Goal: Task Accomplishment & Management: Manage account settings

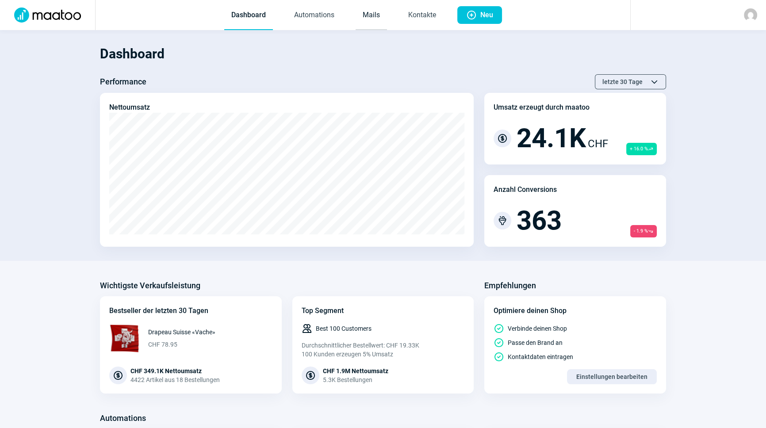
click at [375, 17] on link "Mails" at bounding box center [371, 15] width 31 height 29
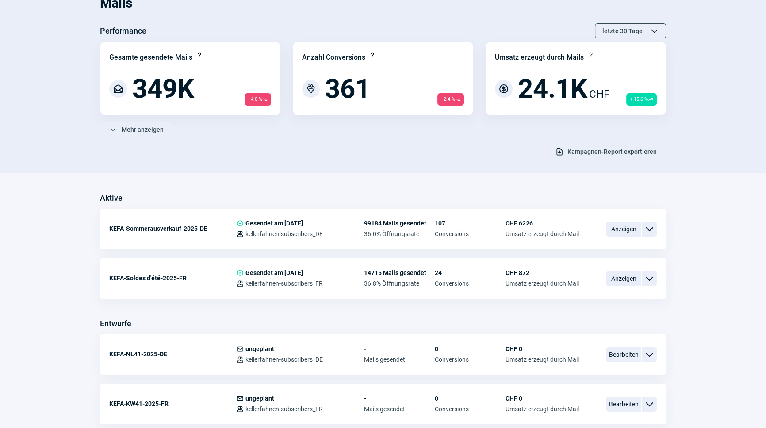
scroll to position [161, 0]
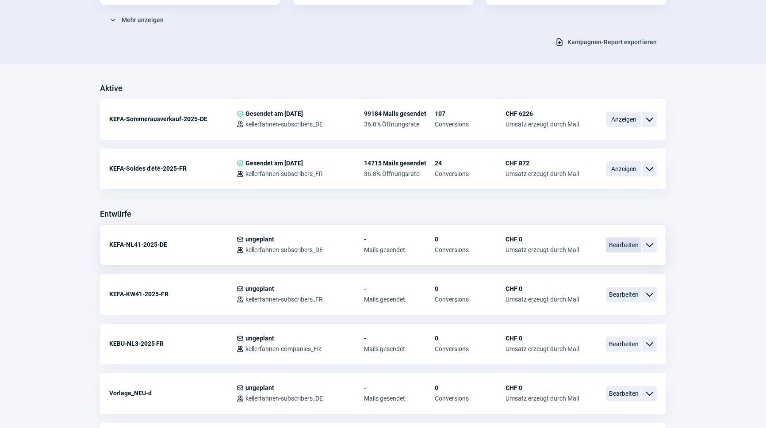
click at [626, 244] on span "Bearbeiten" at bounding box center [623, 245] width 35 height 15
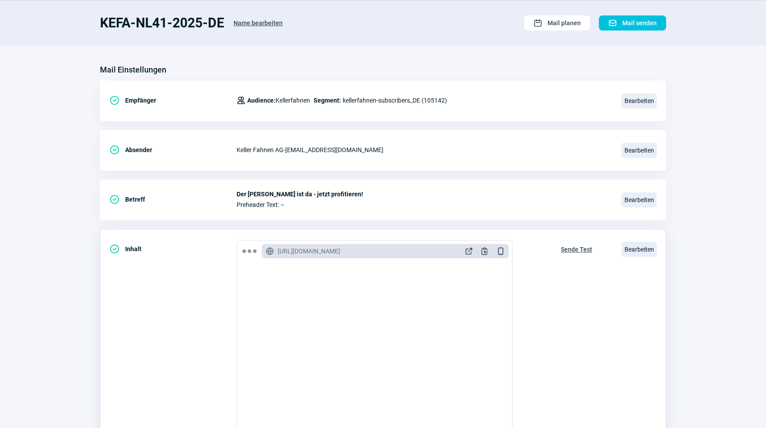
scroll to position [145, 0]
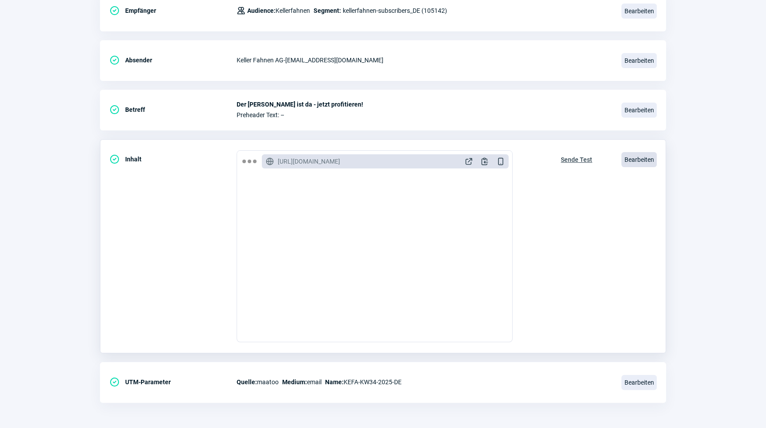
click at [630, 160] on span "Bearbeiten" at bounding box center [639, 159] width 35 height 15
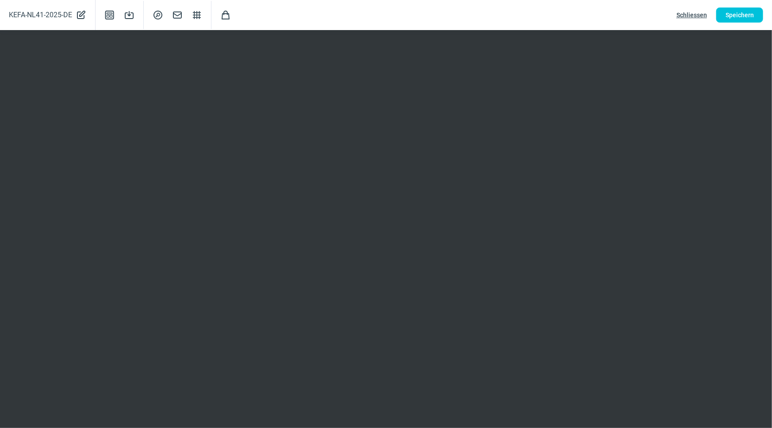
click at [698, 16] on span "Schliessen" at bounding box center [691, 15] width 31 height 14
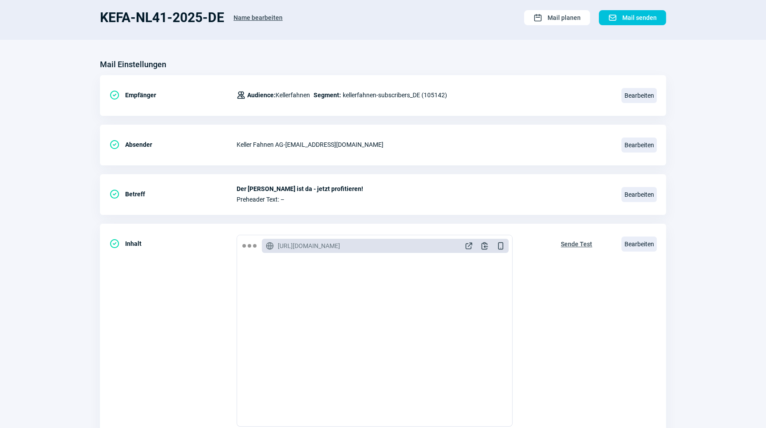
scroll to position [0, 0]
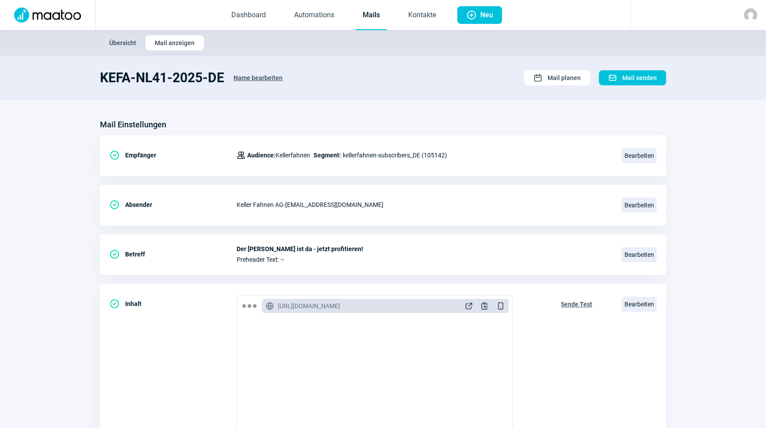
click at [383, 18] on link "Mails" at bounding box center [371, 15] width 31 height 29
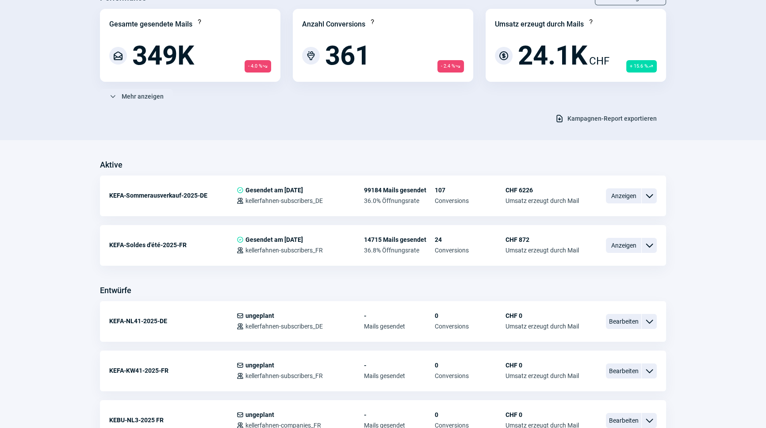
scroll to position [201, 0]
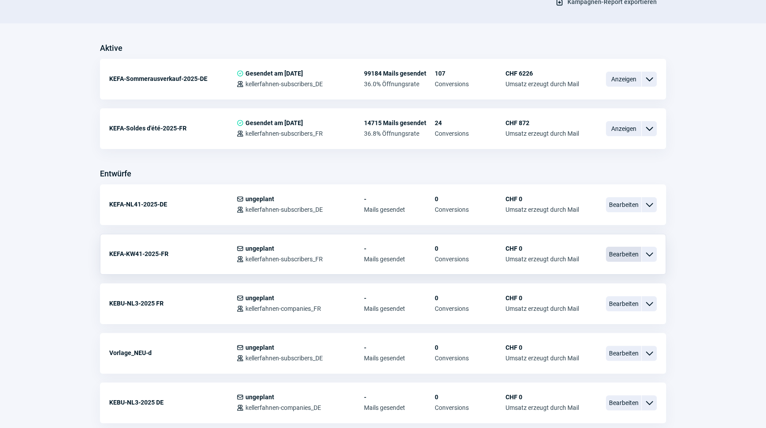
click at [614, 257] on span "Bearbeiten" at bounding box center [623, 254] width 35 height 15
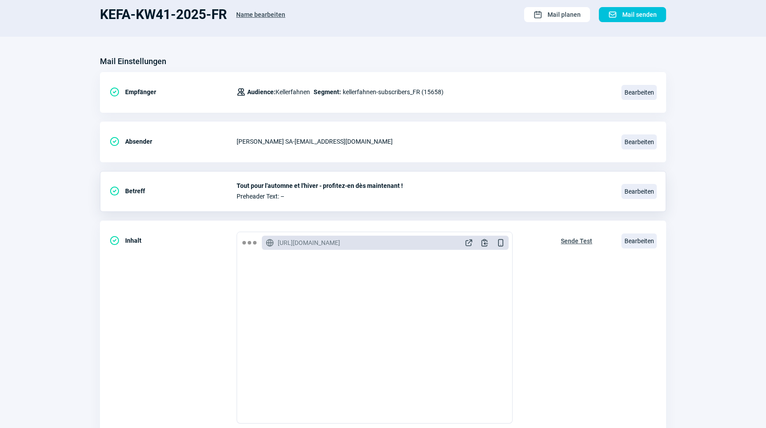
scroll to position [145, 0]
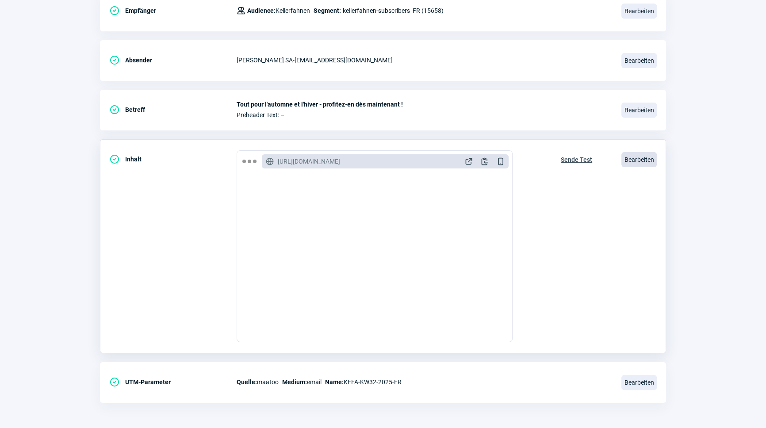
click at [642, 161] on span "Bearbeiten" at bounding box center [639, 159] width 35 height 15
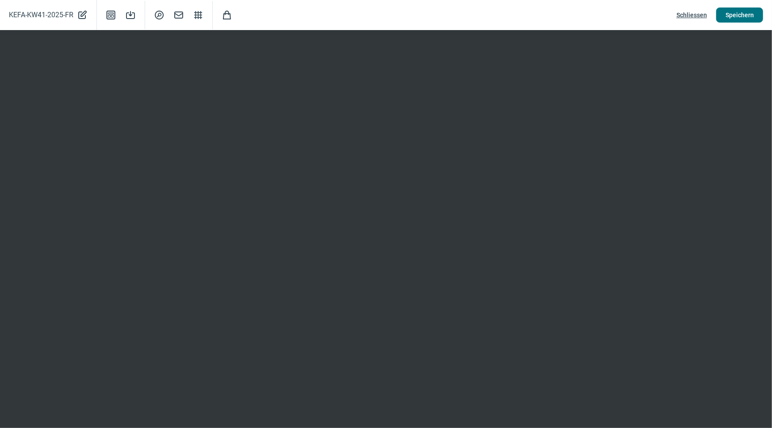
click at [744, 12] on span "Speichern" at bounding box center [740, 15] width 28 height 14
click at [690, 21] on span "Schliessen" at bounding box center [691, 15] width 31 height 14
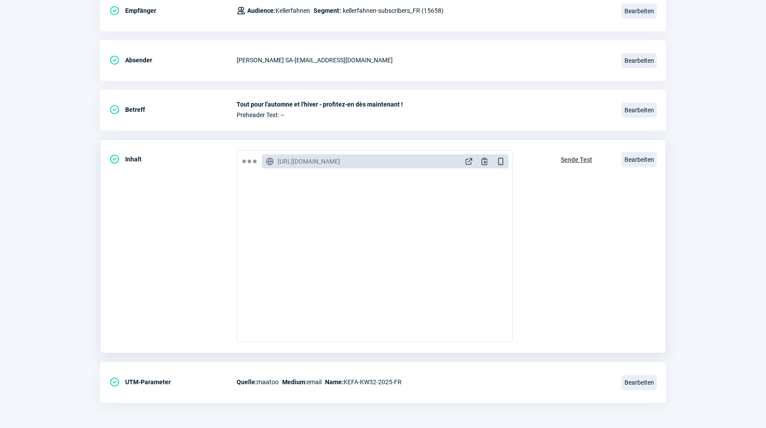
click at [576, 155] on span "Sende Test" at bounding box center [576, 160] width 31 height 14
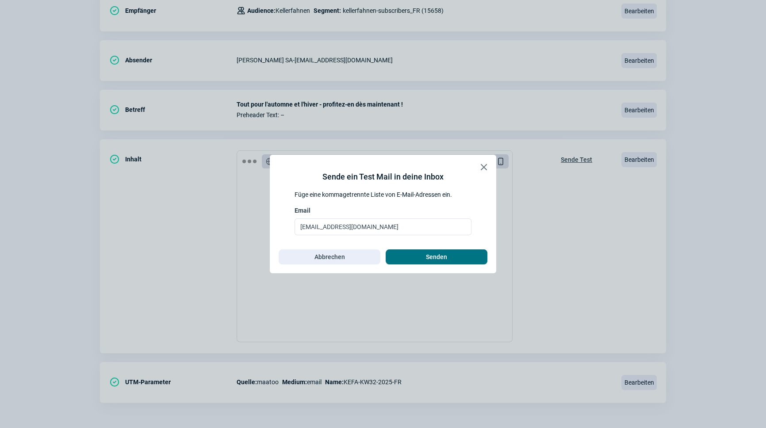
click at [441, 256] on span "Senden" at bounding box center [436, 257] width 21 height 14
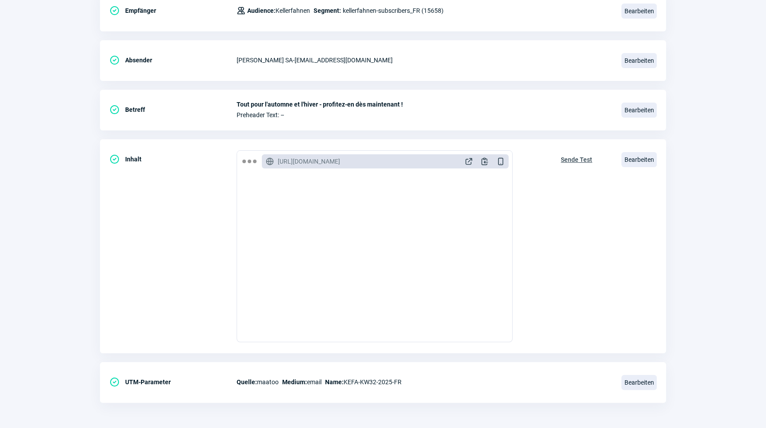
scroll to position [0, 0]
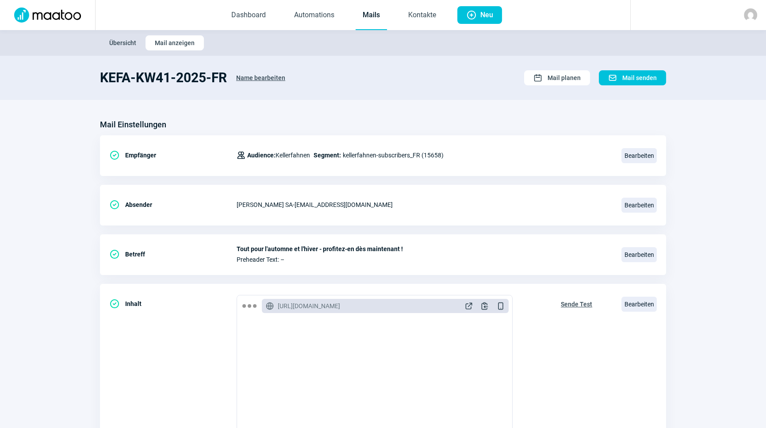
click at [369, 20] on link "Mails" at bounding box center [371, 15] width 31 height 29
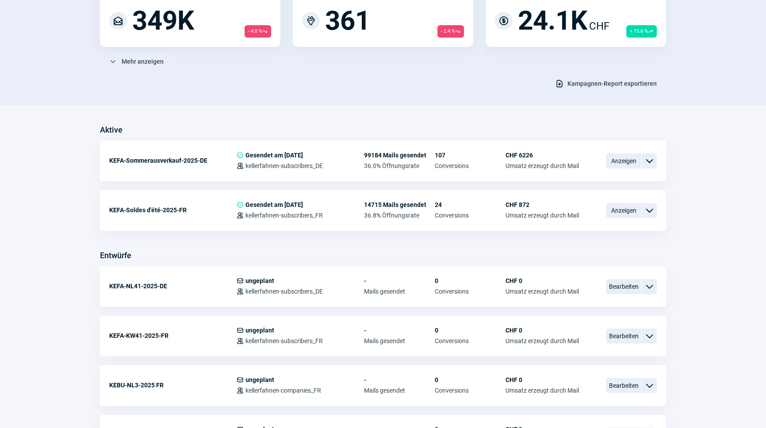
scroll to position [120, 0]
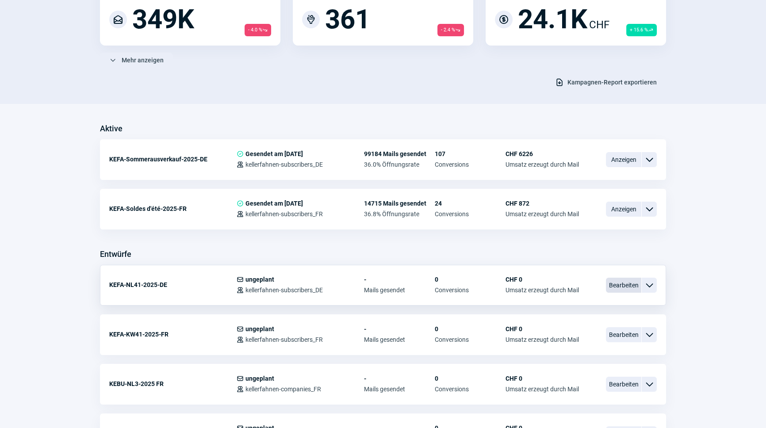
click at [624, 286] on span "Bearbeiten" at bounding box center [623, 285] width 35 height 15
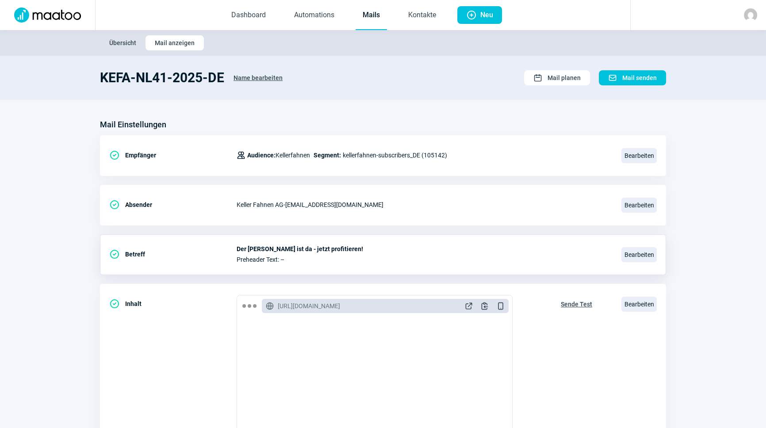
scroll to position [145, 0]
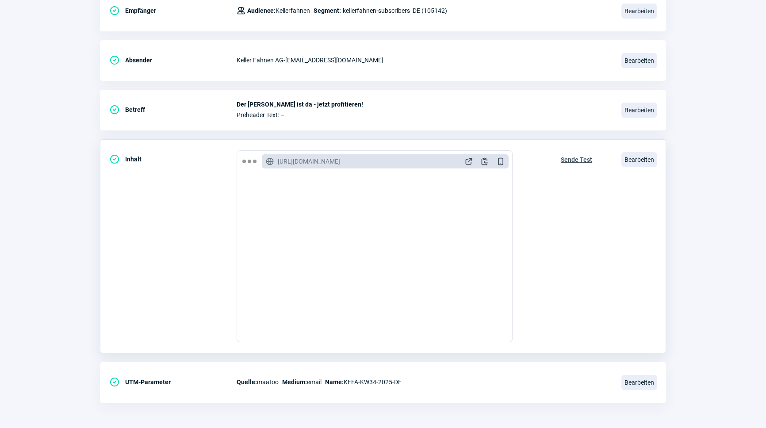
click at [634, 150] on div "Bearbeiten" at bounding box center [639, 159] width 35 height 19
click at [636, 158] on span "Bearbeiten" at bounding box center [639, 159] width 35 height 15
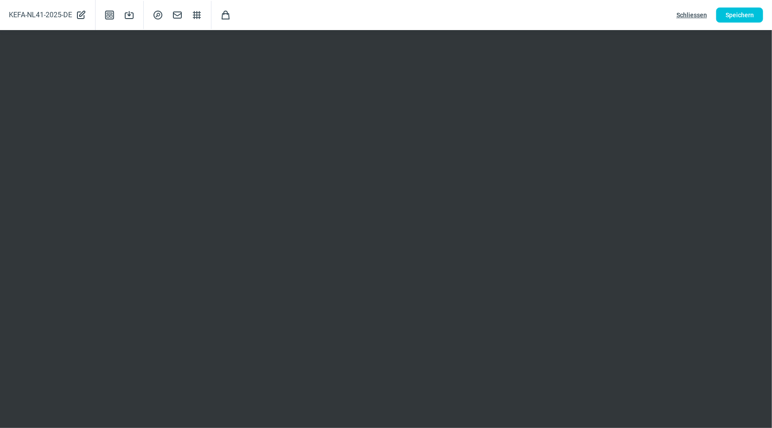
click at [698, 13] on span "Schliessen" at bounding box center [691, 15] width 31 height 14
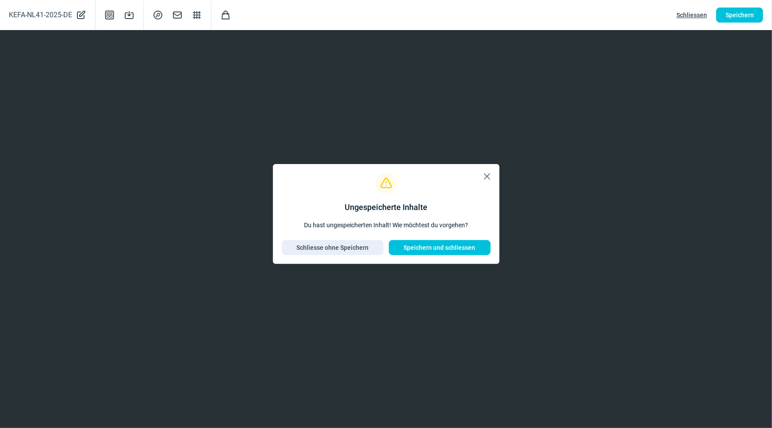
click at [488, 176] on span "X icon" at bounding box center [487, 176] width 11 height 11
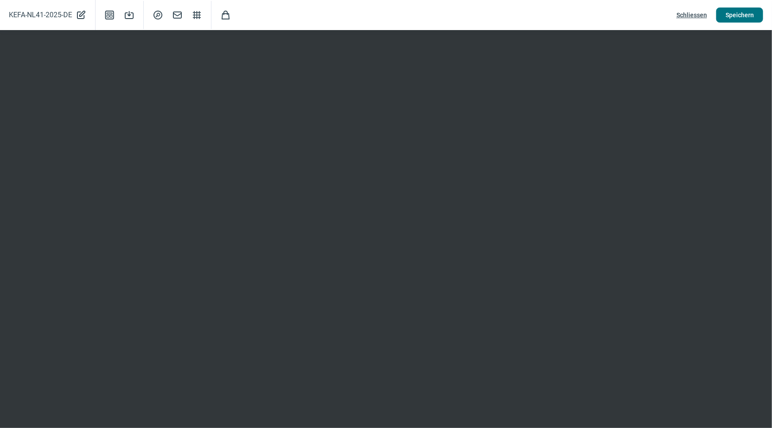
click at [742, 12] on span "Speichern" at bounding box center [740, 15] width 28 height 14
click at [696, 12] on span "Schliessen" at bounding box center [691, 15] width 31 height 14
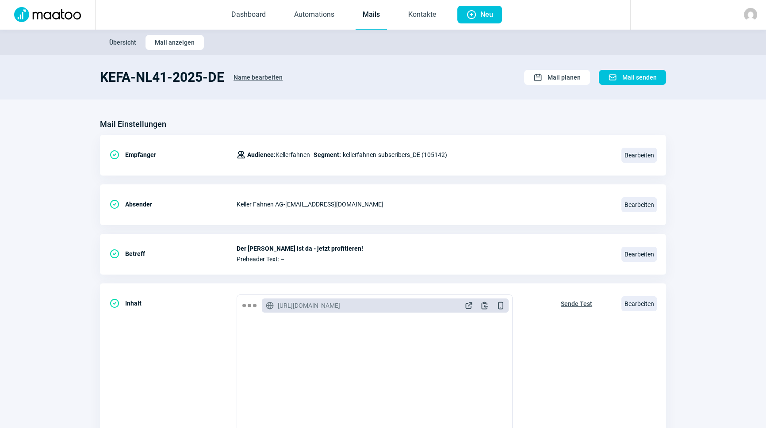
scroll to position [0, 0]
click at [379, 15] on link "Mails" at bounding box center [371, 15] width 31 height 29
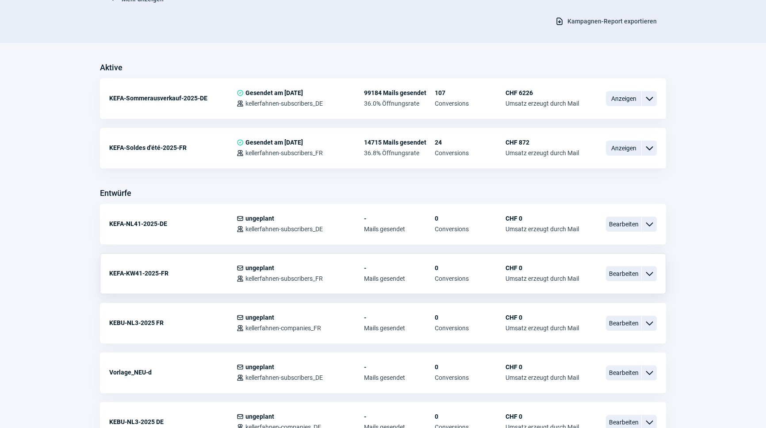
scroll to position [201, 0]
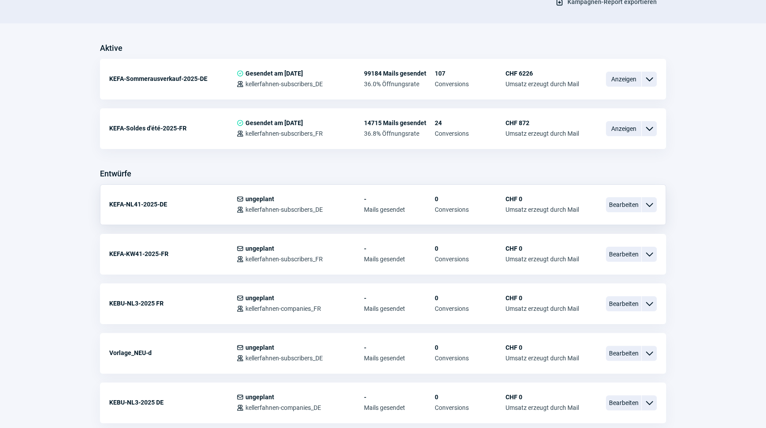
click at [653, 204] on span "ChevronDown icon" at bounding box center [649, 205] width 11 height 11
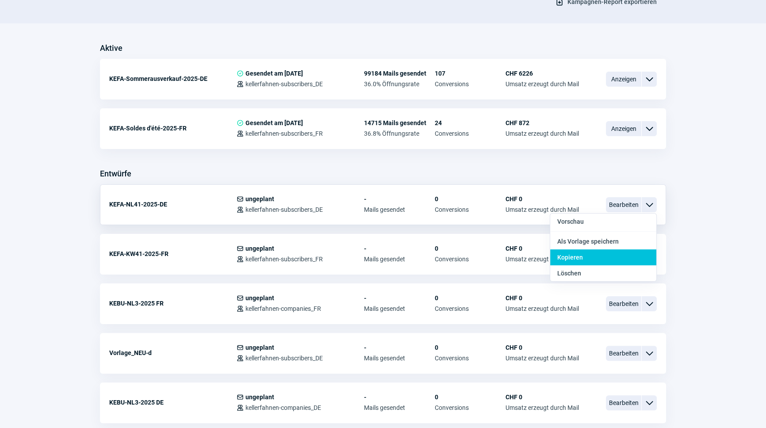
click at [594, 257] on div "Kopieren" at bounding box center [603, 258] width 106 height 16
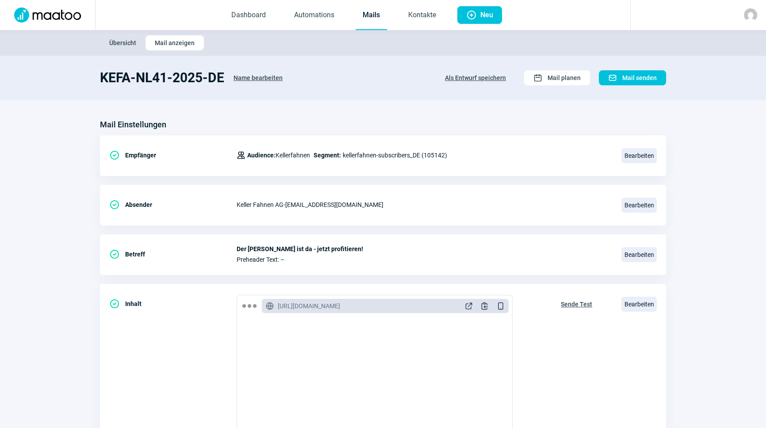
click at [263, 77] on span "Name bearbeiten" at bounding box center [258, 78] width 49 height 14
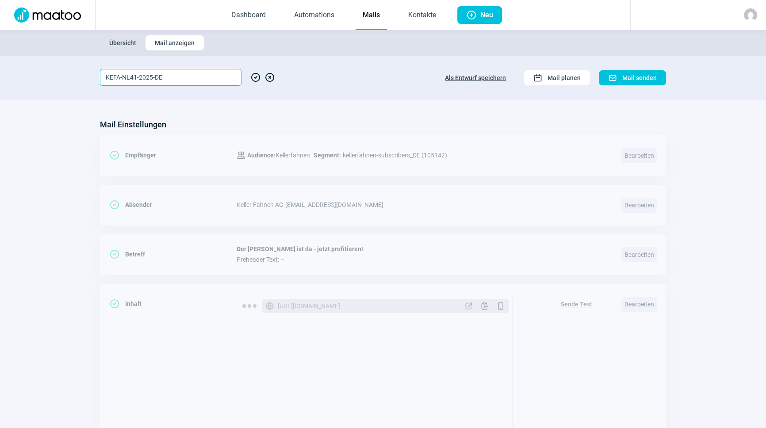
click at [135, 76] on input "KEFA-NL41-2025-DE" at bounding box center [171, 77] width 142 height 17
type input "KEFA-NL42-2025-DE"
click at [254, 75] on span "CheckCircle icon" at bounding box center [255, 77] width 11 height 17
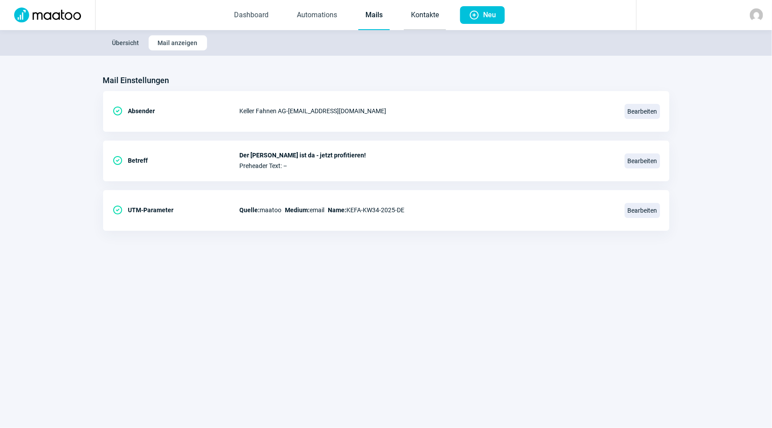
click at [431, 18] on link "Kontakte" at bounding box center [425, 15] width 42 height 29
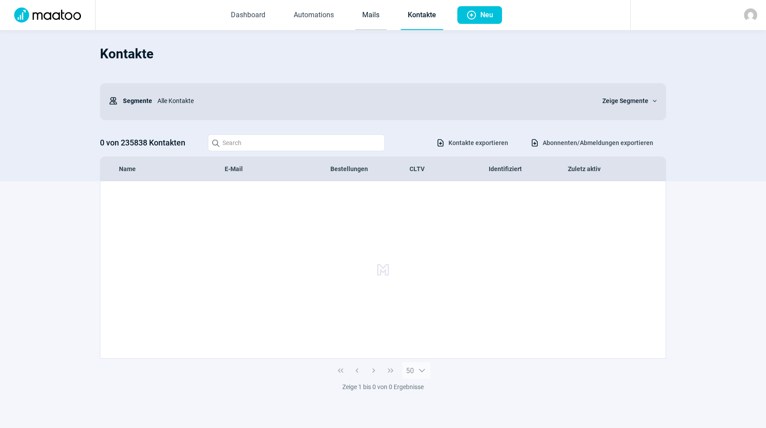
click at [379, 24] on link "Mails" at bounding box center [370, 15] width 31 height 29
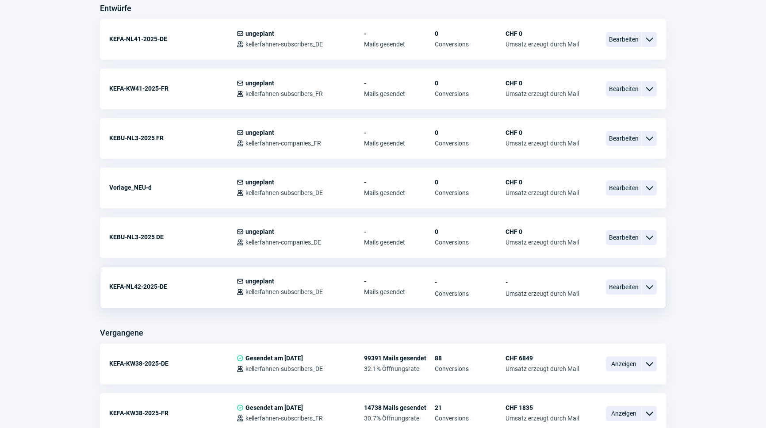
scroll to position [402, 0]
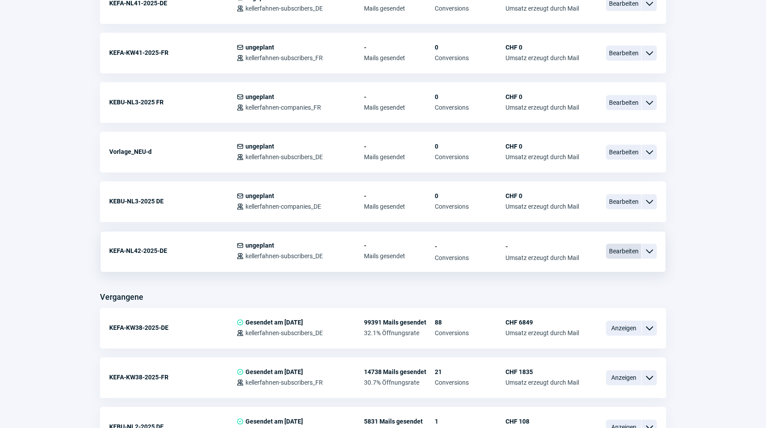
click at [619, 248] on span "Bearbeiten" at bounding box center [623, 251] width 35 height 15
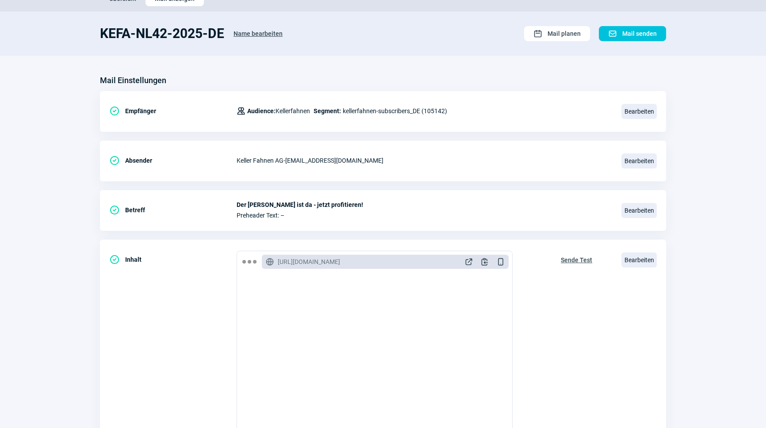
scroll to position [145, 0]
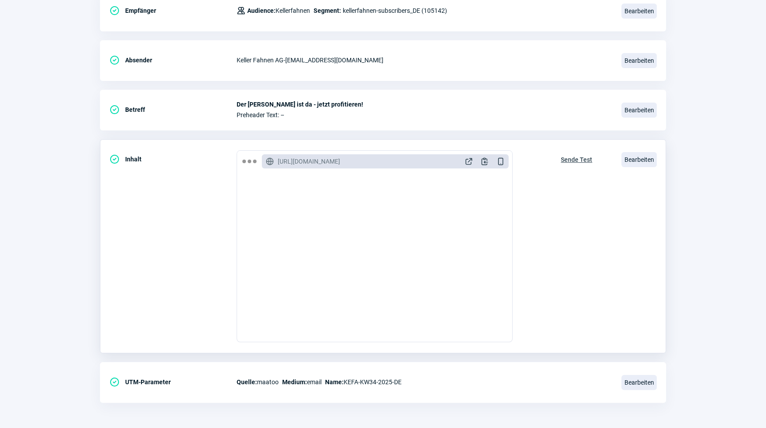
click at [580, 159] on span "Sende Test" at bounding box center [576, 160] width 31 height 14
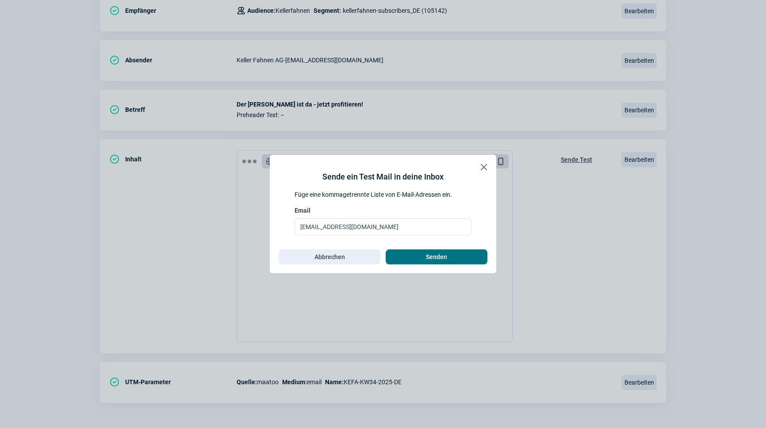
click at [428, 259] on span "Senden" at bounding box center [436, 257] width 21 height 14
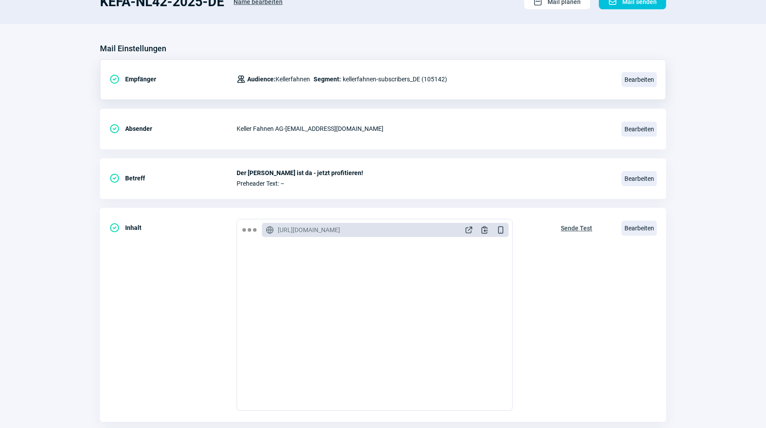
scroll to position [0, 0]
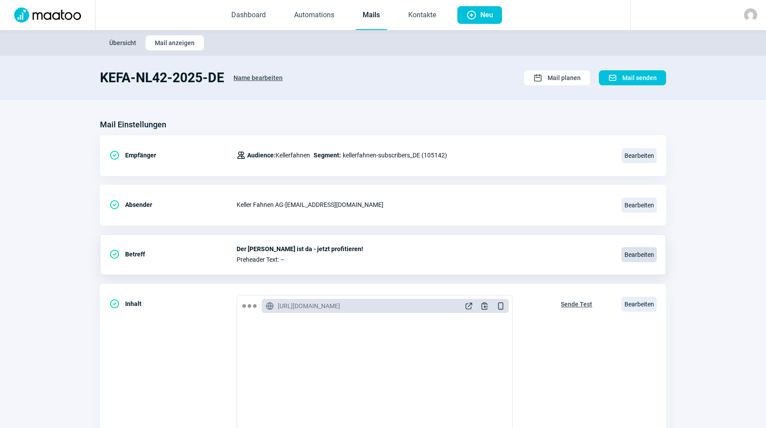
click at [632, 248] on span "Bearbeiten" at bounding box center [639, 254] width 35 height 15
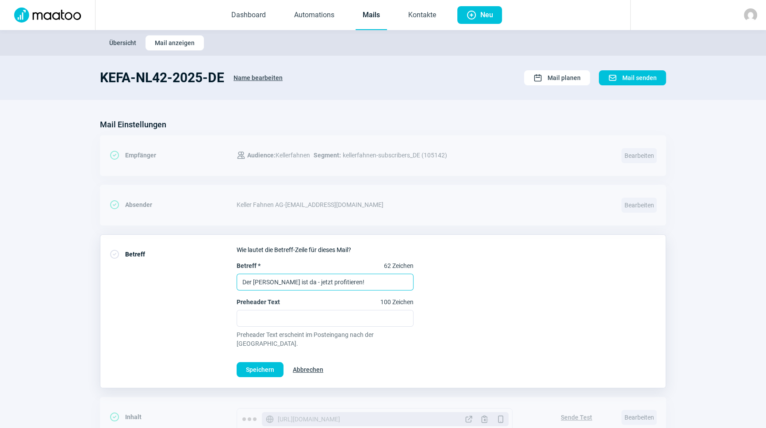
click at [307, 284] on input "Der [PERSON_NAME] ist da - jetzt profitieren!" at bounding box center [325, 282] width 177 height 17
type input "Blachen, die schützen - bei jedem Wetter"
click at [268, 363] on span "Speichern" at bounding box center [260, 370] width 28 height 14
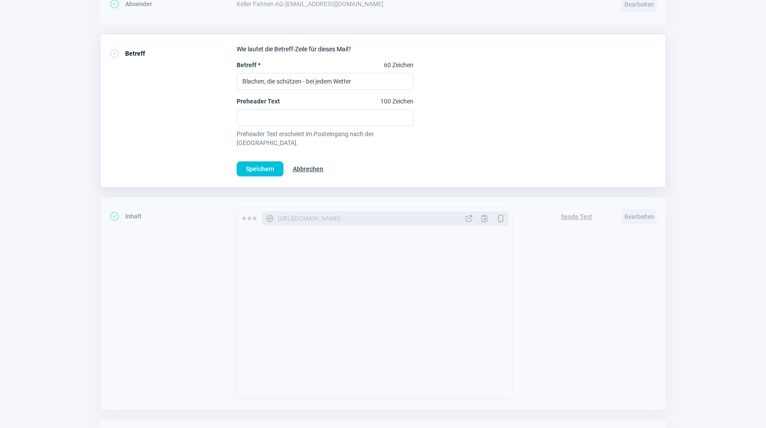
scroll to position [145, 0]
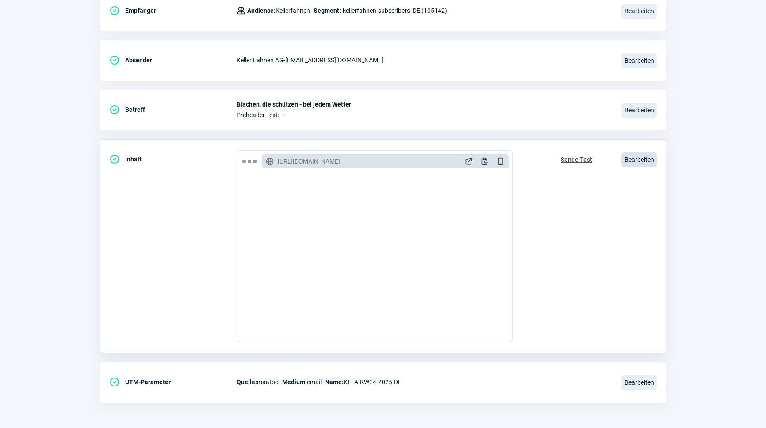
click at [644, 157] on span "Bearbeiten" at bounding box center [639, 159] width 35 height 15
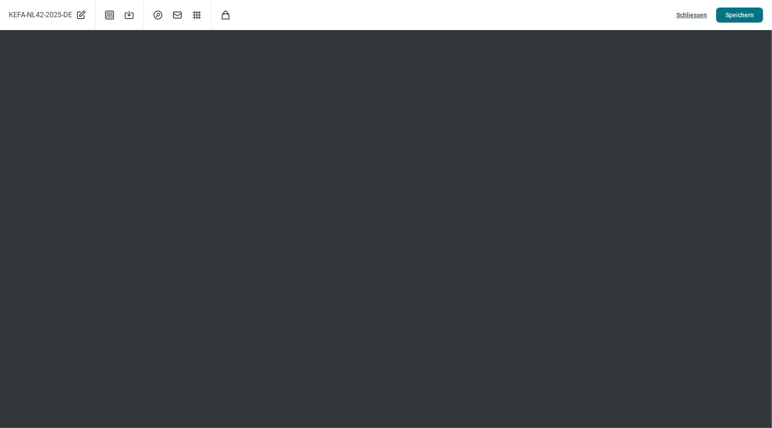
click at [729, 15] on span "Speichern" at bounding box center [740, 15] width 28 height 14
click at [691, 15] on span "Schliessen" at bounding box center [691, 15] width 31 height 14
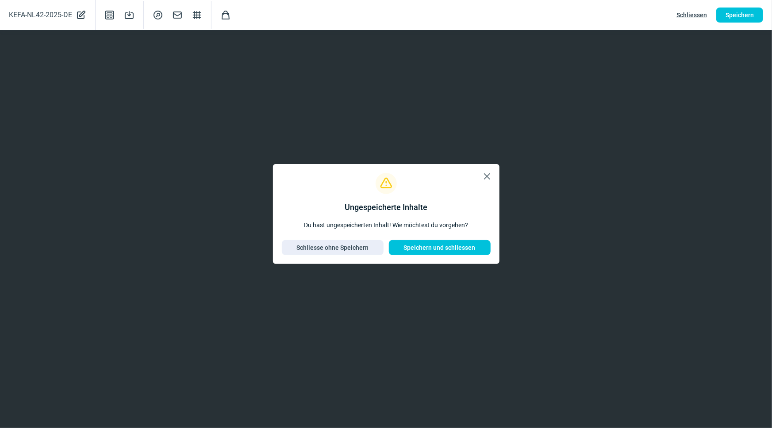
click at [485, 177] on span "X icon" at bounding box center [487, 176] width 11 height 11
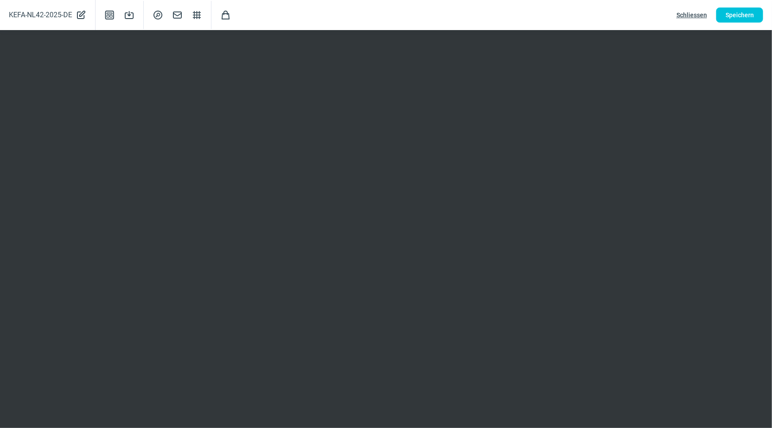
click at [681, 14] on span "Schliessen" at bounding box center [691, 15] width 31 height 14
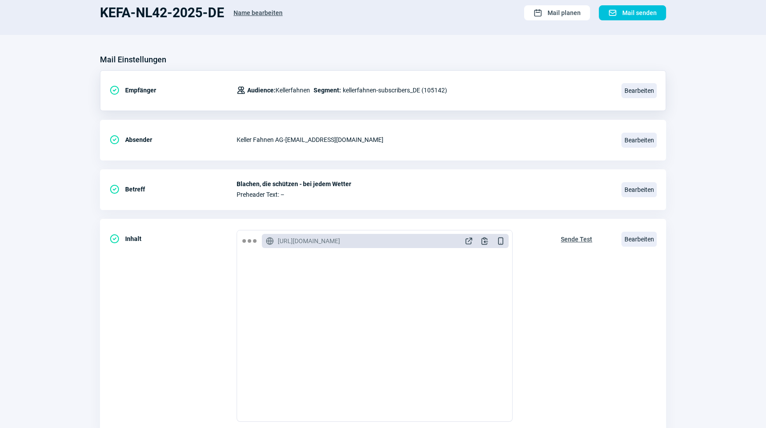
scroll to position [0, 0]
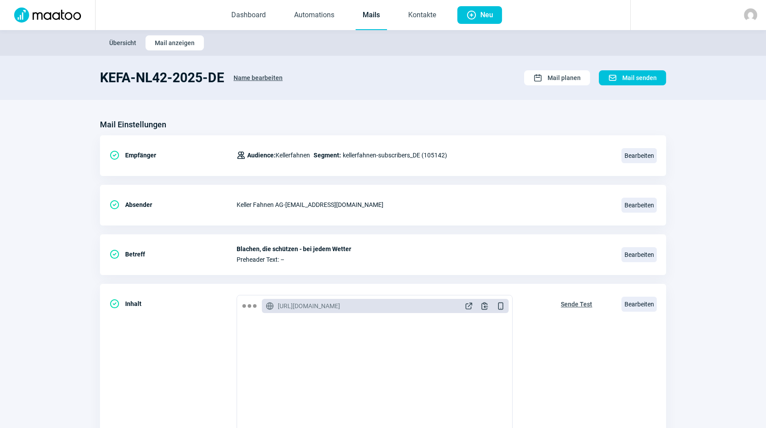
click at [365, 13] on link "Mails" at bounding box center [371, 15] width 31 height 29
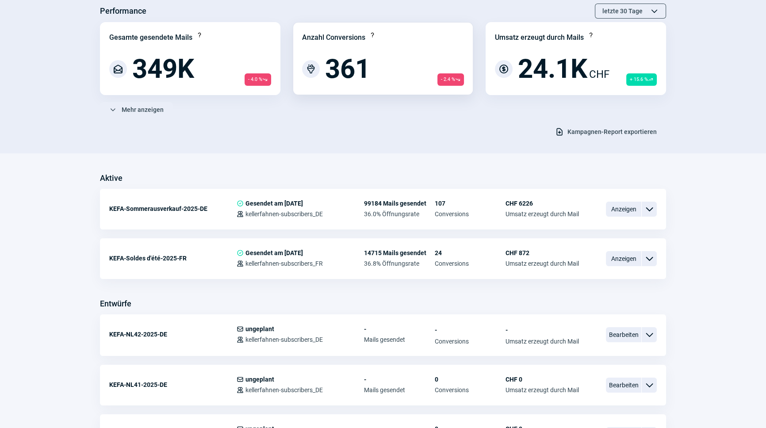
scroll to position [201, 0]
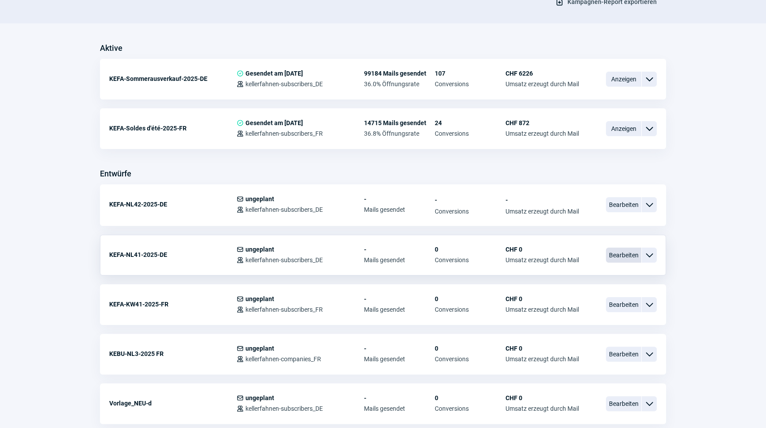
click at [630, 253] on span "Bearbeiten" at bounding box center [623, 255] width 35 height 15
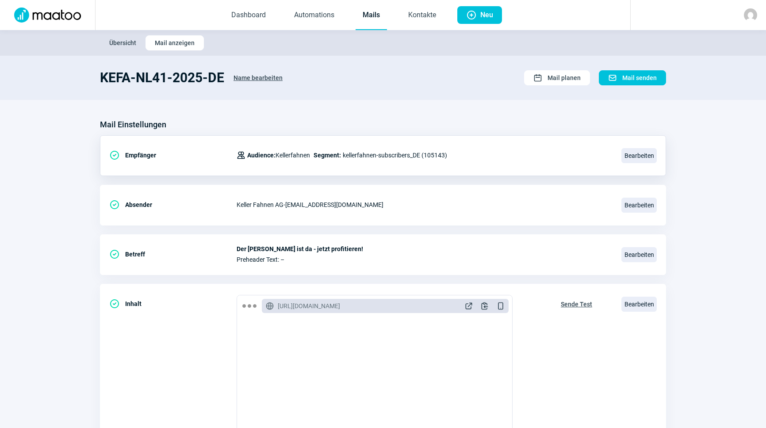
scroll to position [145, 0]
